Goal: Task Accomplishment & Management: Manage account settings

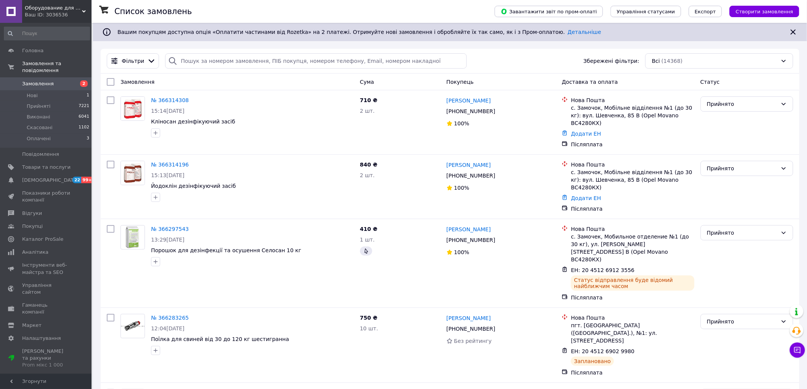
click at [45, 80] on span "Замовлення" at bounding box center [38, 83] width 32 height 7
click at [50, 80] on span "Замовлення" at bounding box center [46, 83] width 48 height 7
